Goal: Task Accomplishment & Management: Complete application form

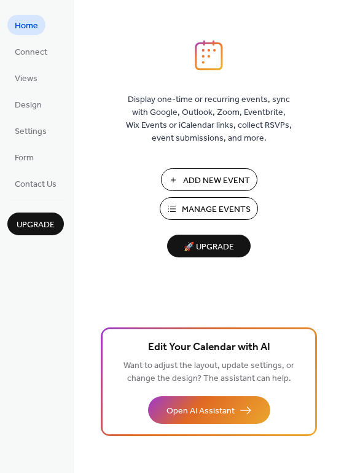
click at [196, 181] on span "Add New Event" at bounding box center [216, 181] width 67 height 13
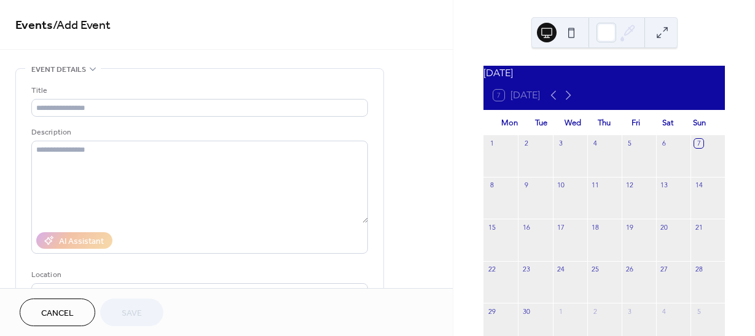
click at [604, 210] on div at bounding box center [605, 204] width 34 height 21
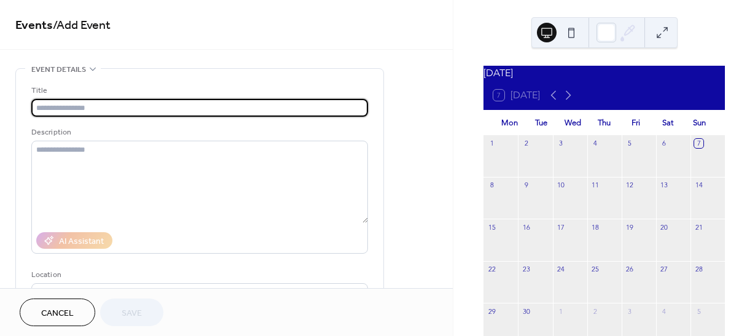
click at [66, 112] on input "text" at bounding box center [199, 108] width 337 height 18
